Goal: Find specific page/section: Find specific page/section

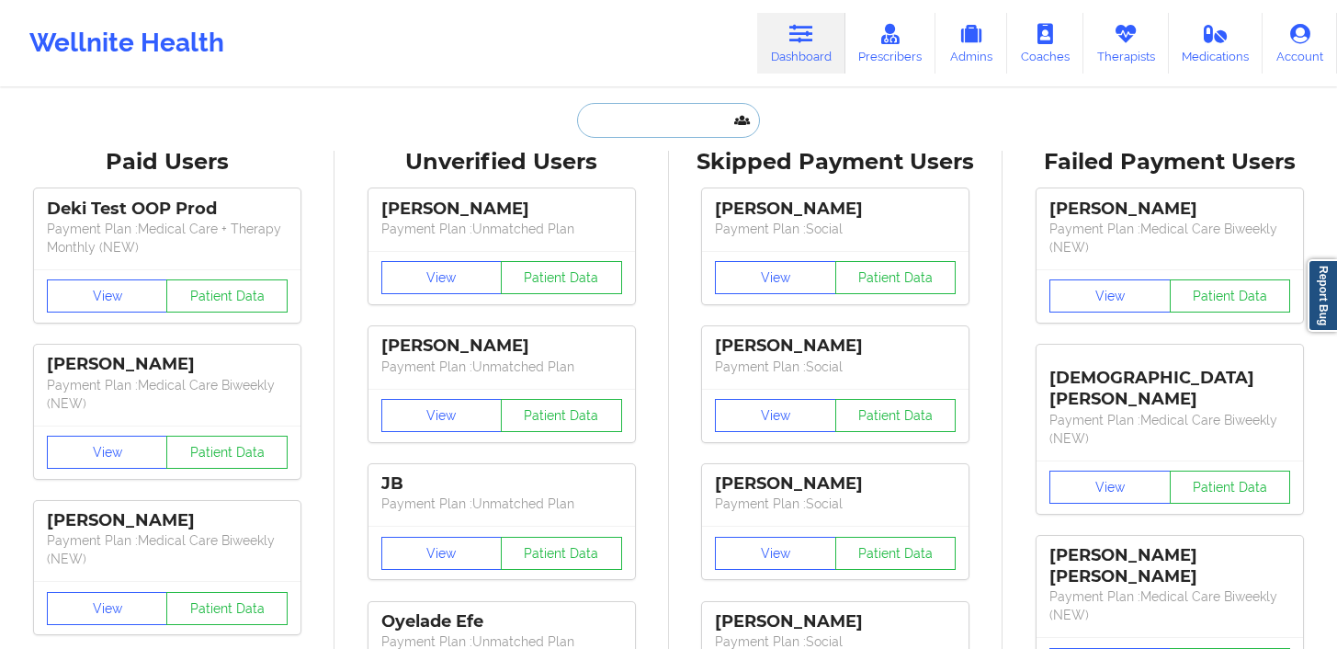
click at [660, 116] on input "text" at bounding box center [668, 120] width 182 height 35
paste input "[PERSON_NAME]"
type input "[PERSON_NAME]"
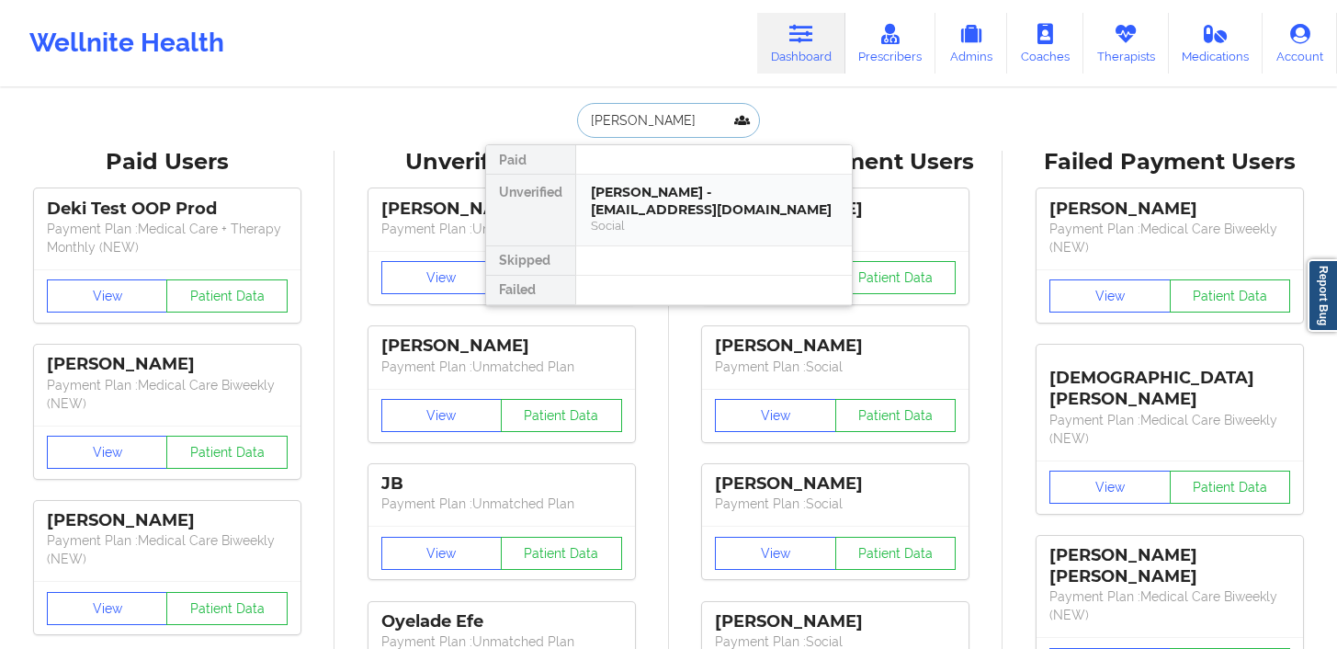
click at [627, 225] on div "Social" at bounding box center [714, 226] width 246 height 16
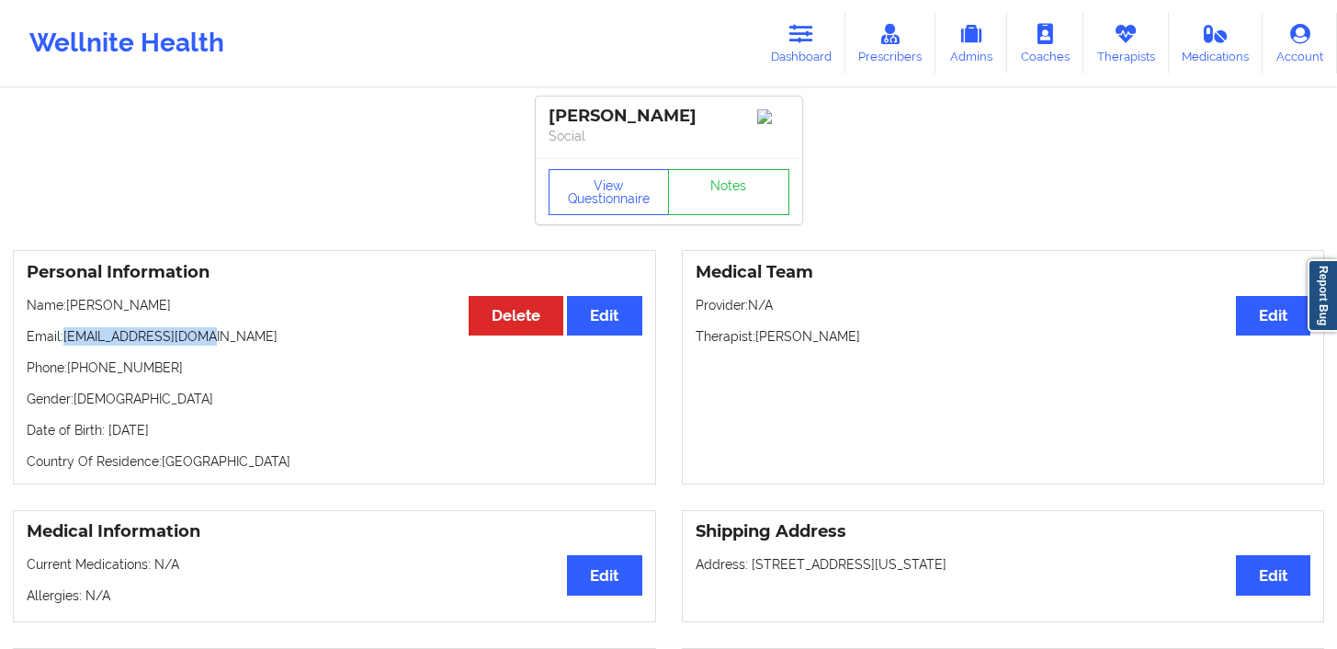
drag, startPoint x: 210, startPoint y: 332, endPoint x: 66, endPoint y: 335, distance: 144.3
click at [66, 335] on p "Email: [EMAIL_ADDRESS][DOMAIN_NAME]" at bounding box center [335, 336] width 616 height 18
copy p "[EMAIL_ADDRESS][DOMAIN_NAME]"
click at [1115, 51] on link "Therapists" at bounding box center [1125, 43] width 85 height 61
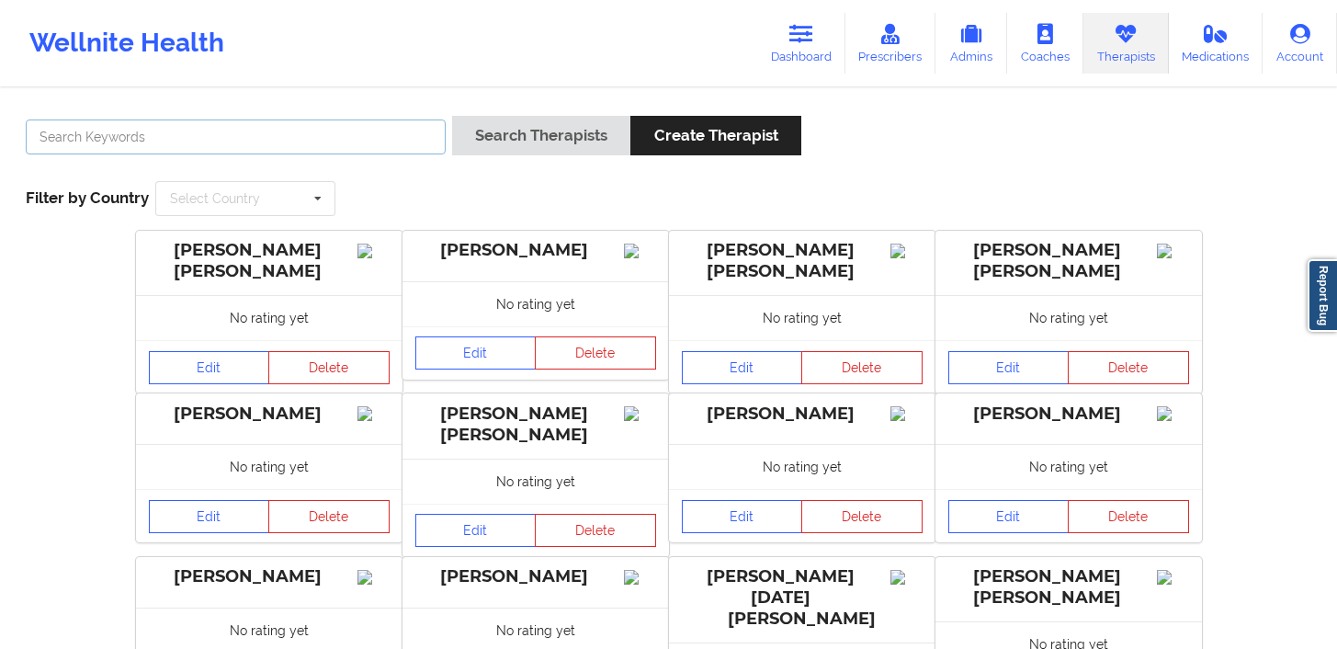
click at [334, 129] on input "text" at bounding box center [236, 136] width 420 height 35
type input "[PERSON_NAME]"
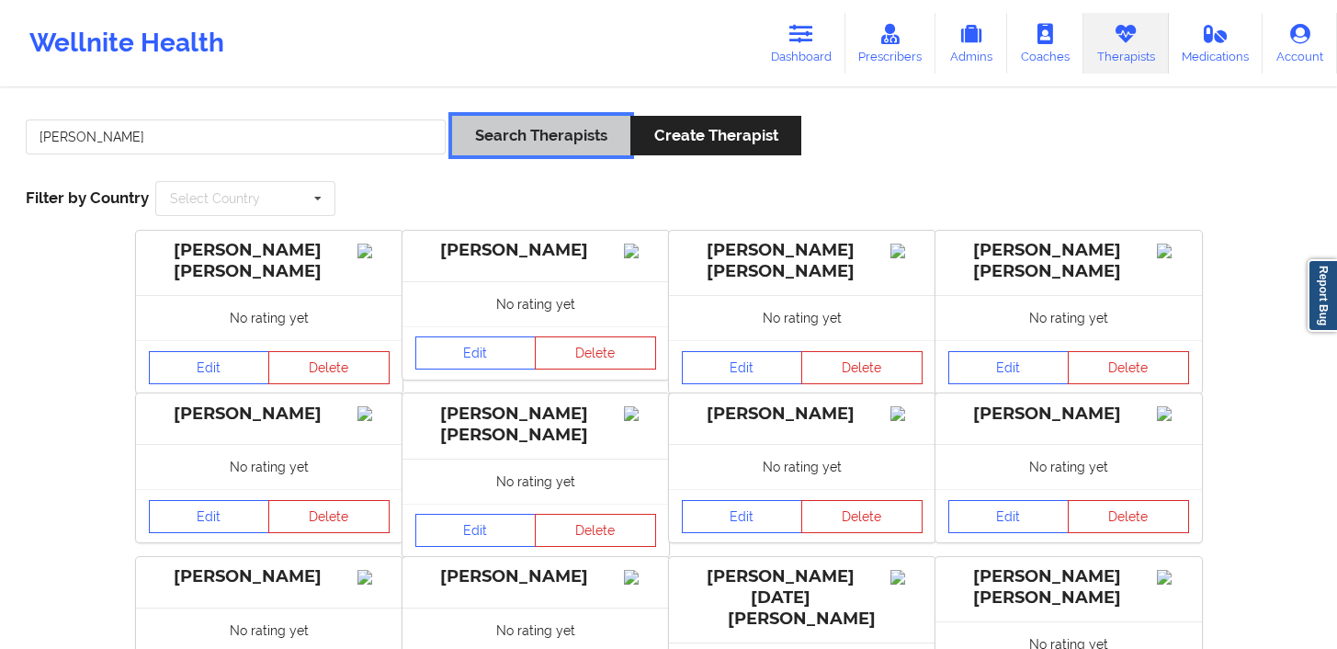
click at [522, 148] on button "Search Therapists" at bounding box center [541, 136] width 178 height 40
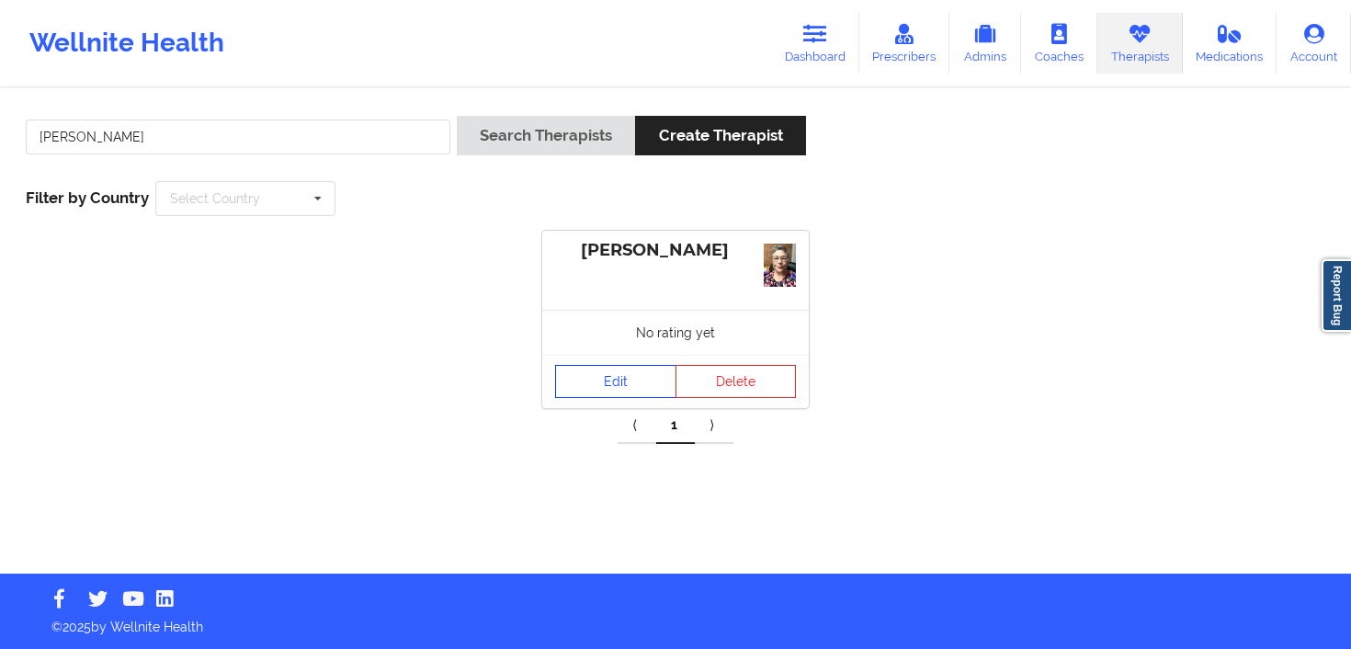
click at [635, 384] on link "Edit" at bounding box center [615, 381] width 121 height 33
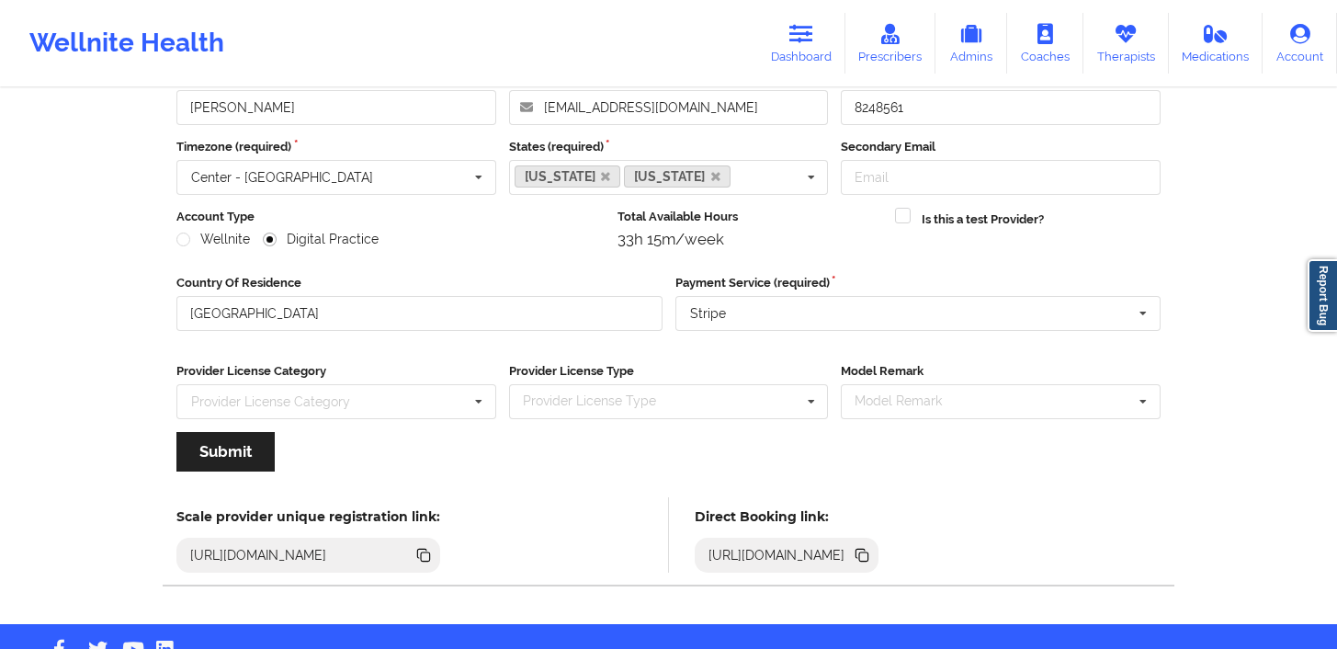
scroll to position [175, 0]
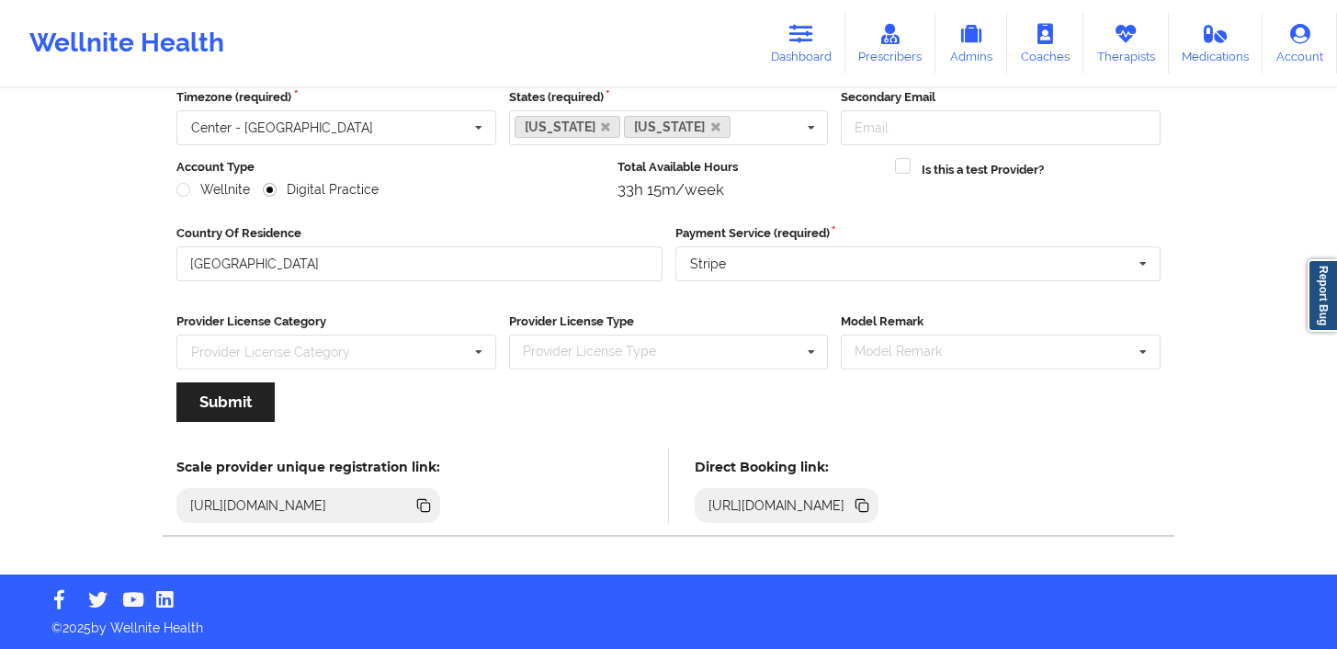
click at [868, 503] on icon at bounding box center [863, 507] width 9 height 9
